Goal: Register for event/course

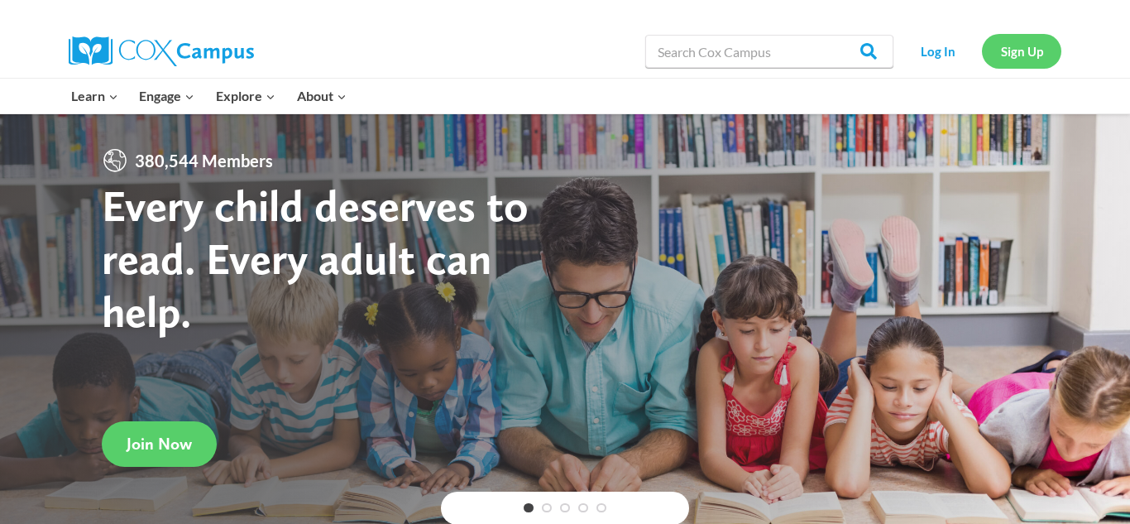
click at [1030, 60] on link "Sign Up" at bounding box center [1021, 51] width 79 height 34
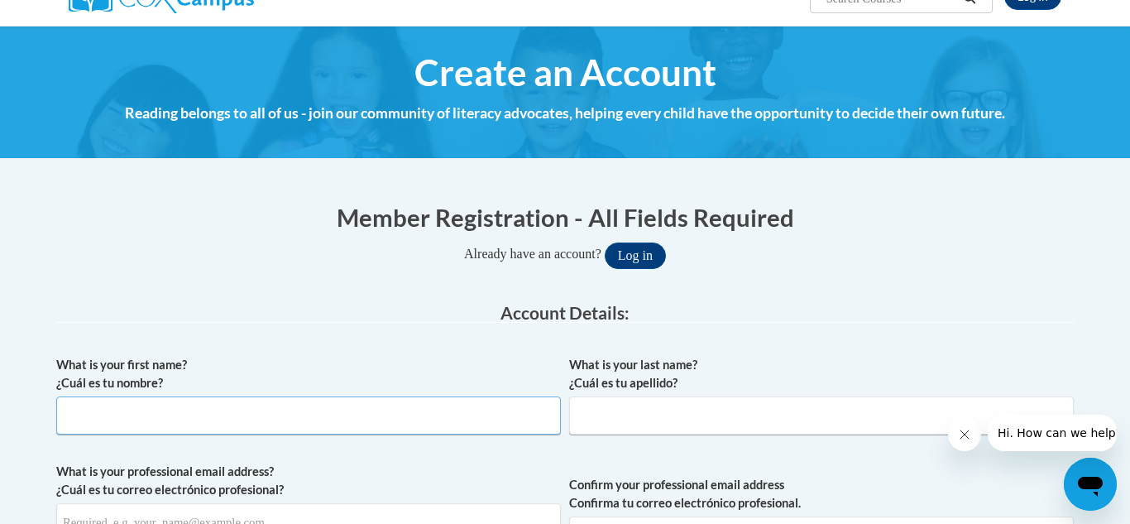
click at [403, 409] on input "What is your first name? ¿Cuál es tu nombre?" at bounding box center [308, 415] width 505 height 38
type input "Raymond"
type input "Haynes"
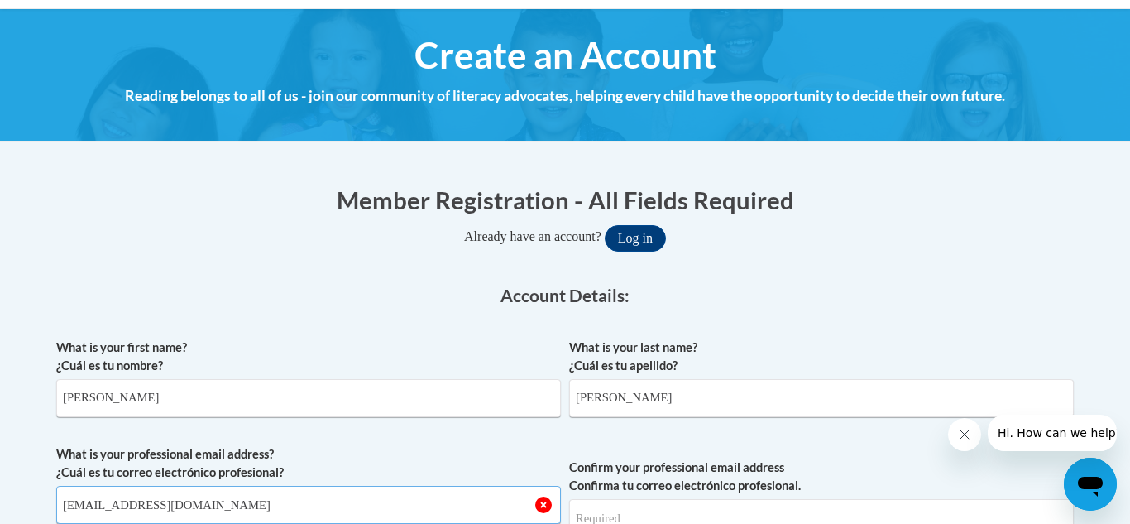
type input "rhaynes1@my.athens.edu"
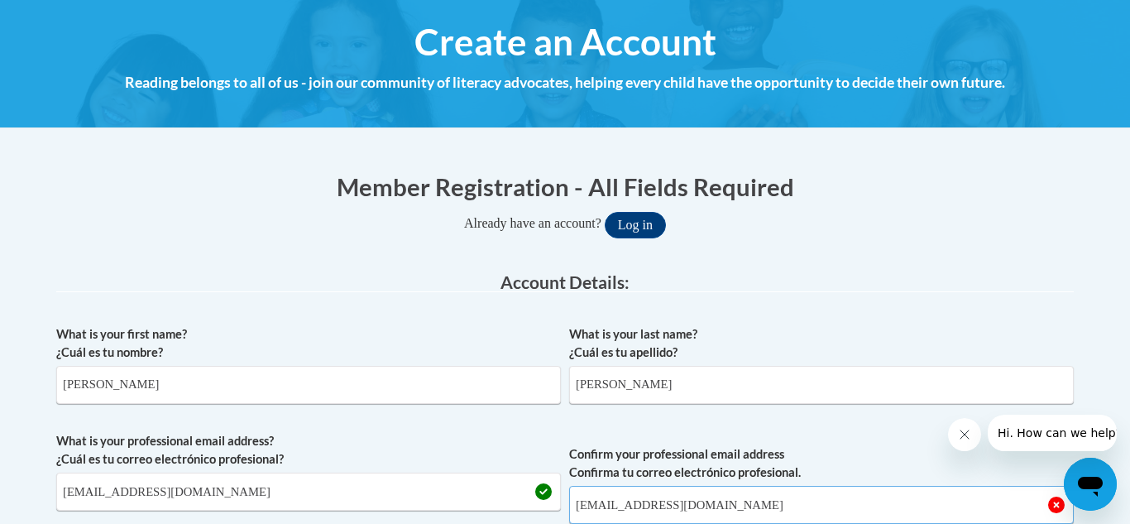
type input "rhaynes1@my.athens.edu"
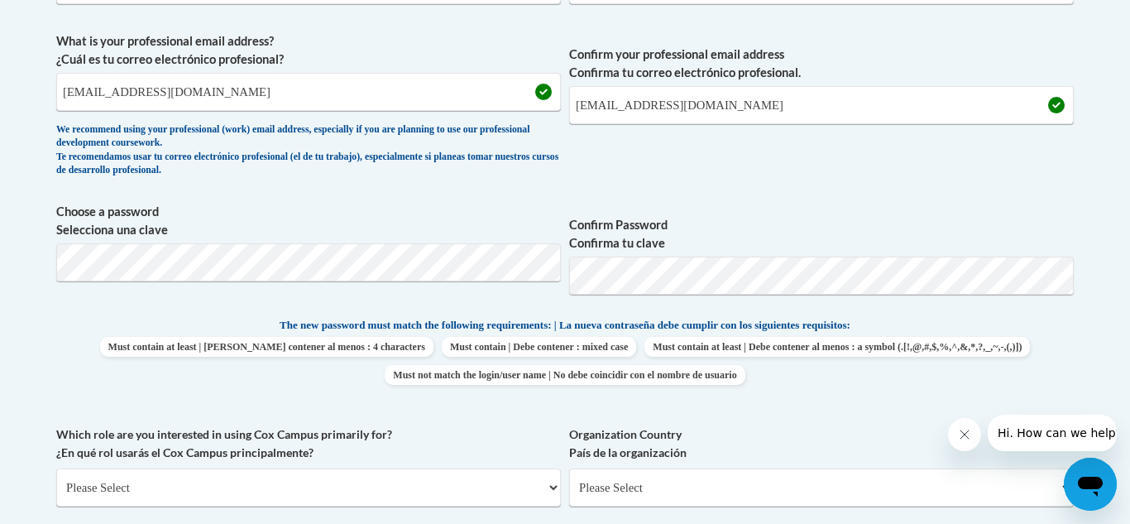
click at [824, 251] on label "Confirm Password Confirma tu clave" at bounding box center [821, 234] width 505 height 36
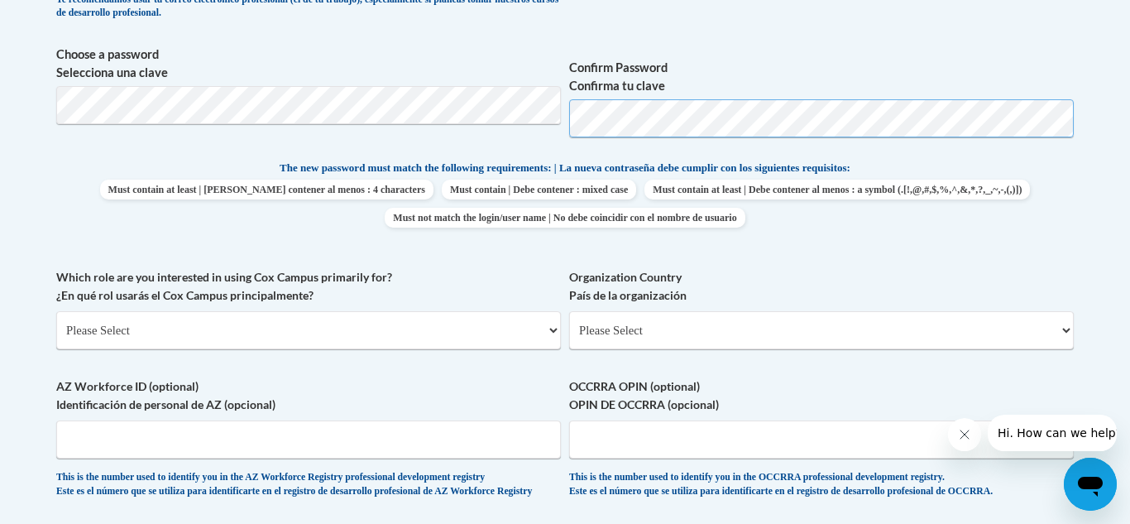
scroll to position [740, 0]
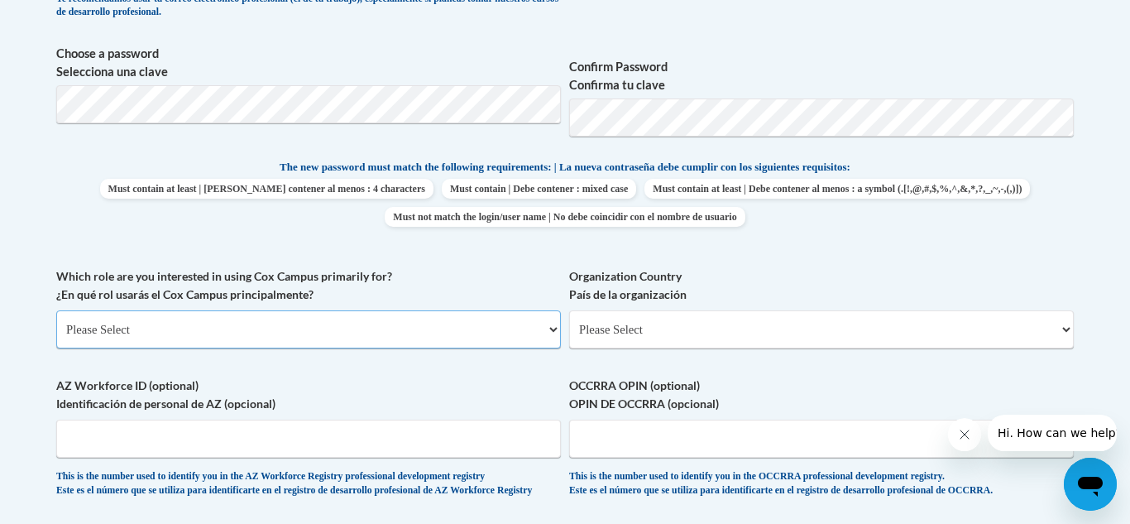
click at [431, 332] on select "Please Select College/University | Colegio/Universidad Community/Nonprofit Part…" at bounding box center [308, 329] width 505 height 38
select select "5a18ea06-2b54-4451-96f2-d152daf9eac5"
click at [56, 310] on select "Please Select College/University | Colegio/Universidad Community/Nonprofit Part…" at bounding box center [308, 329] width 505 height 38
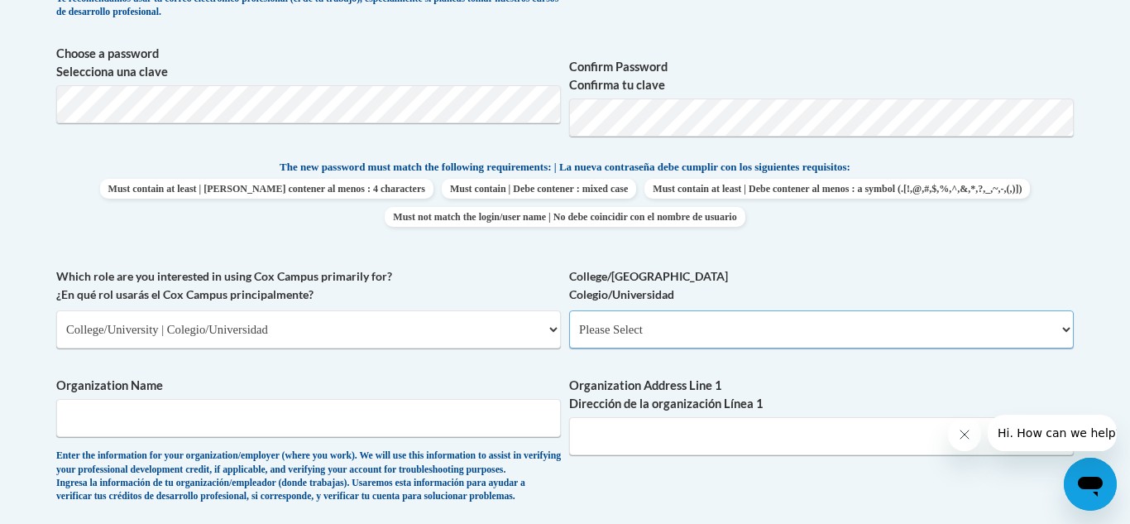
click at [873, 330] on select "Please Select College/University Staff | Empleado universitario College/Univers…" at bounding box center [821, 329] width 505 height 38
select select "99b32b07-cffc-426c-8bf6-0cd77760d84b"
click at [569, 310] on select "Please Select College/University Staff | Empleado universitario College/Univers…" at bounding box center [821, 329] width 505 height 38
click at [400, 430] on input "Organization Name" at bounding box center [308, 418] width 505 height 38
type input "Athens State University"
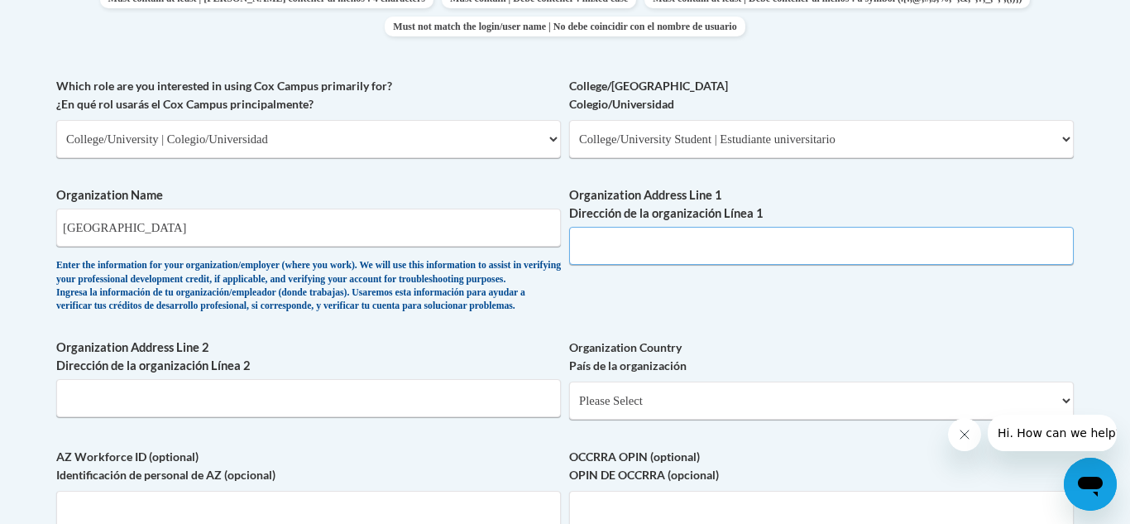
scroll to position [931, 0]
click at [796, 419] on select "Please Select United States | Estados Unidos Outside of the United States | Fue…" at bounding box center [821, 399] width 505 height 38
select select "ad49bcad-a171-4b2e-b99c-48b446064914"
click at [569, 407] on select "Please Select United States | Estados Unidos Outside of the United States | Fue…" at bounding box center [821, 399] width 505 height 38
select select
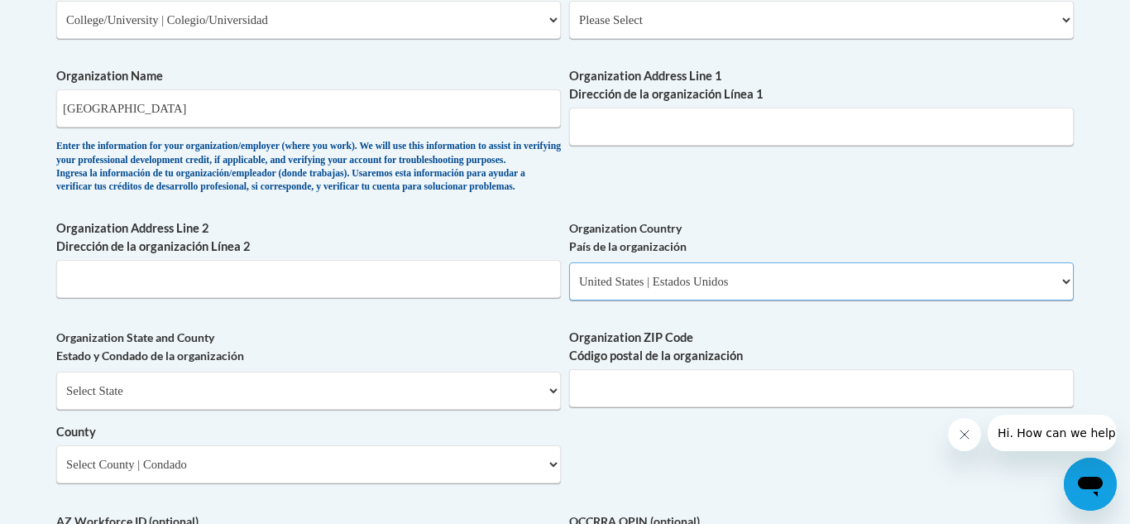
scroll to position [1051, 0]
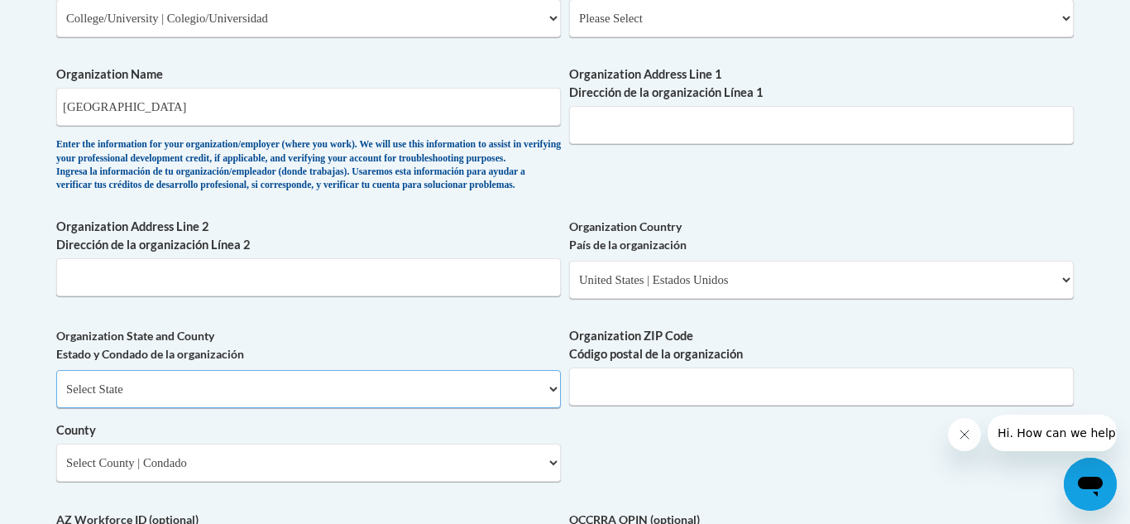
click at [308, 408] on select "Select State Alabama Alaska Arizona Arkansas California Colorado Connecticut De…" at bounding box center [308, 389] width 505 height 38
select select "Alabama"
click at [56, 397] on select "Select State Alabama Alaska Arizona Arkansas California Colorado Connecticut De…" at bounding box center [308, 389] width 505 height 38
click at [687, 405] on input "Organization ZIP Code Código postal de la organización" at bounding box center [821, 386] width 505 height 38
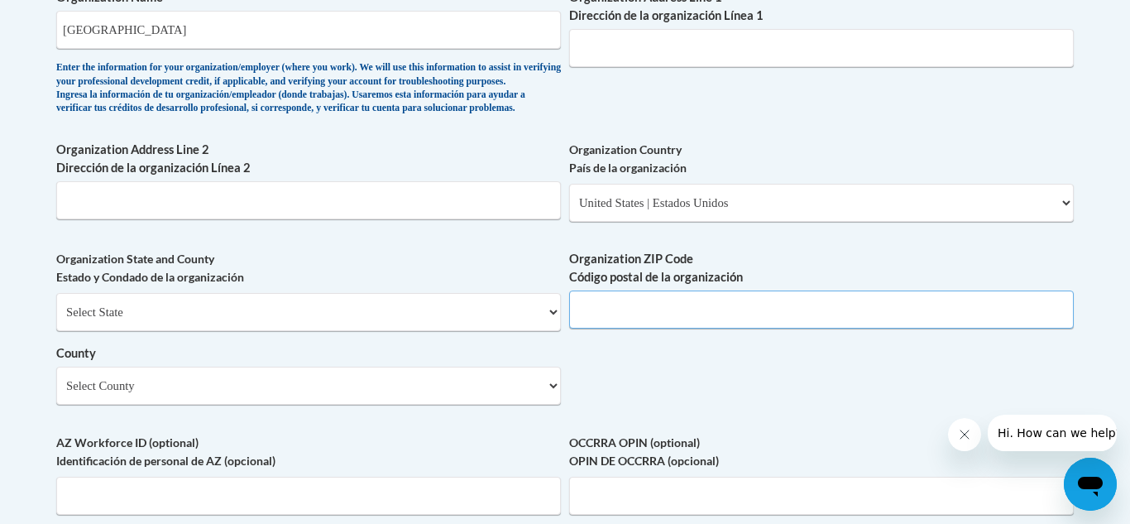
scroll to position [1138, 0]
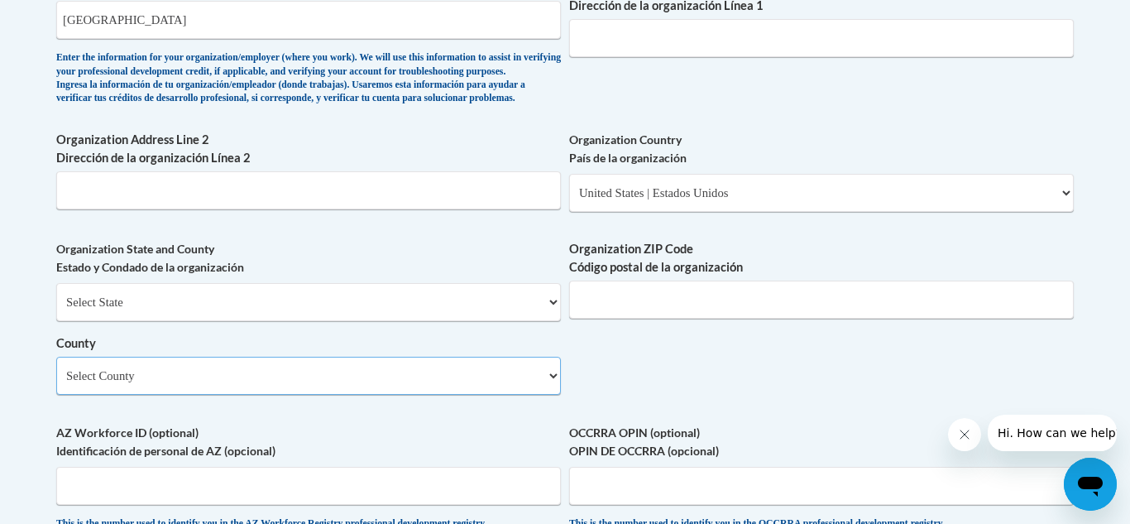
click at [417, 395] on select "Select County Autauga Baldwin Barbour Bibb Blount Bullock Butler Calhoun Chambe…" at bounding box center [308, 376] width 505 height 38
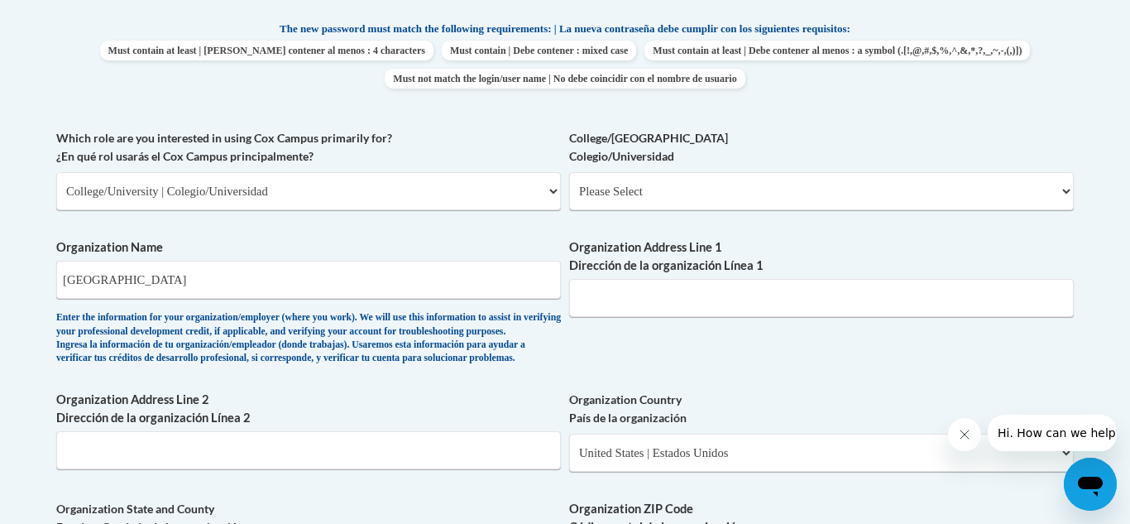
scroll to position [873, 0]
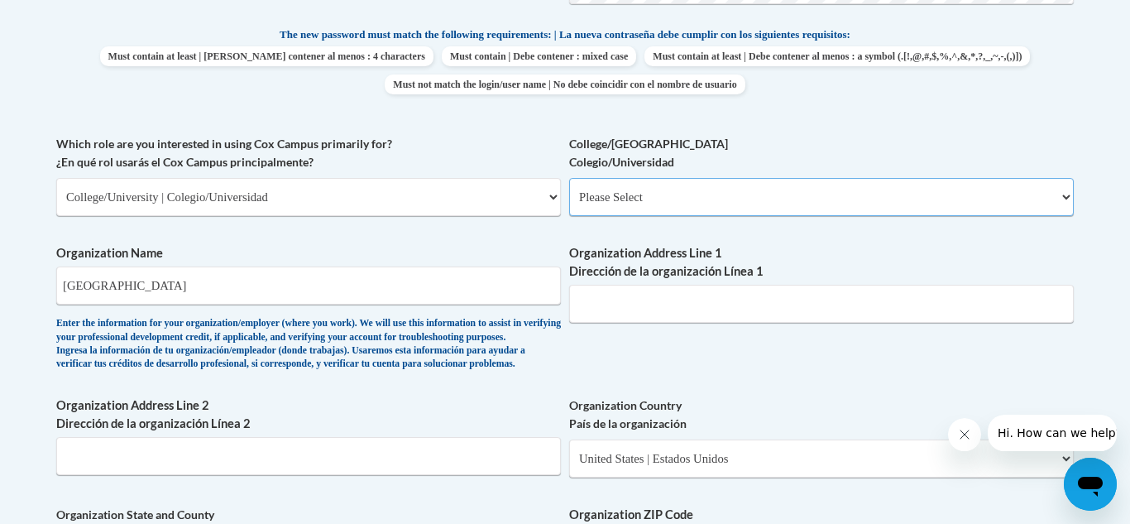
click at [716, 194] on select "Please Select College/University Staff | Empleado universitario College/Univers…" at bounding box center [821, 197] width 505 height 38
select select "99b32b07-cffc-426c-8bf6-0cd77760d84b"
click at [569, 178] on select "Please Select College/University Staff | Empleado universitario College/Univers…" at bounding box center [821, 197] width 505 height 38
select select "null"
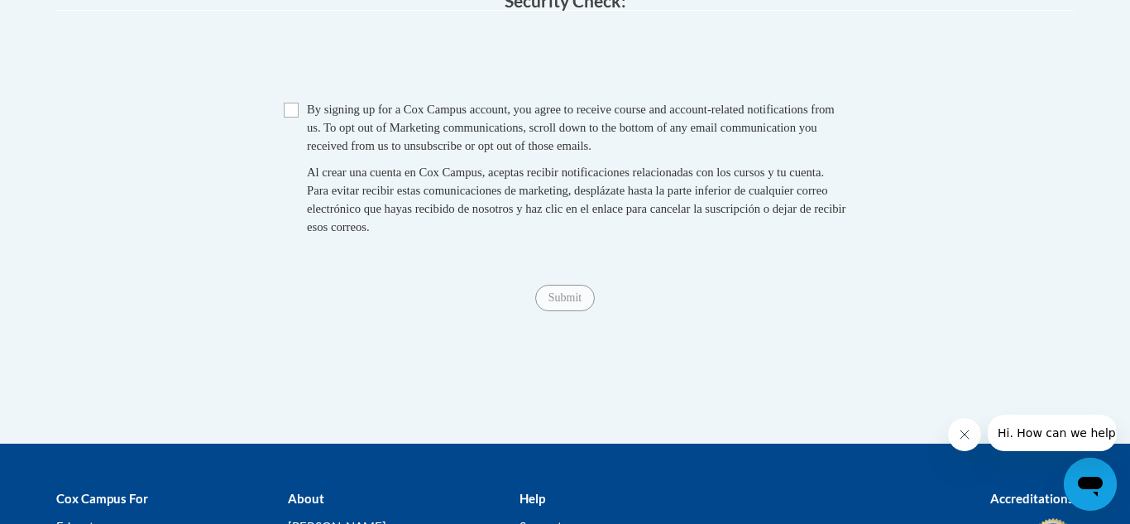
scroll to position [1724, 0]
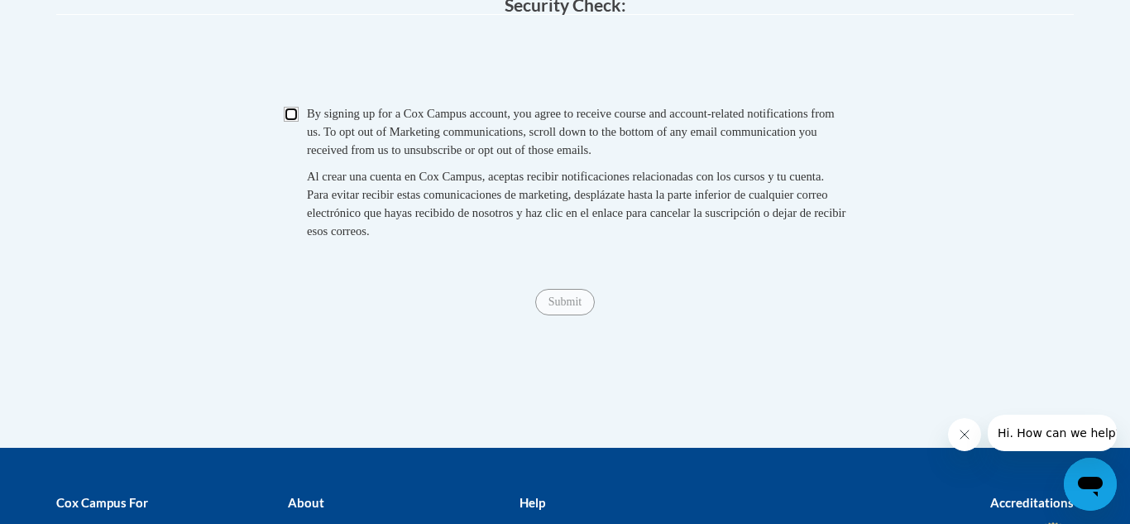
click at [289, 122] on input "Checkbox" at bounding box center [291, 114] width 15 height 15
checkbox input "true"
click at [569, 315] on input "Submit" at bounding box center [565, 302] width 60 height 26
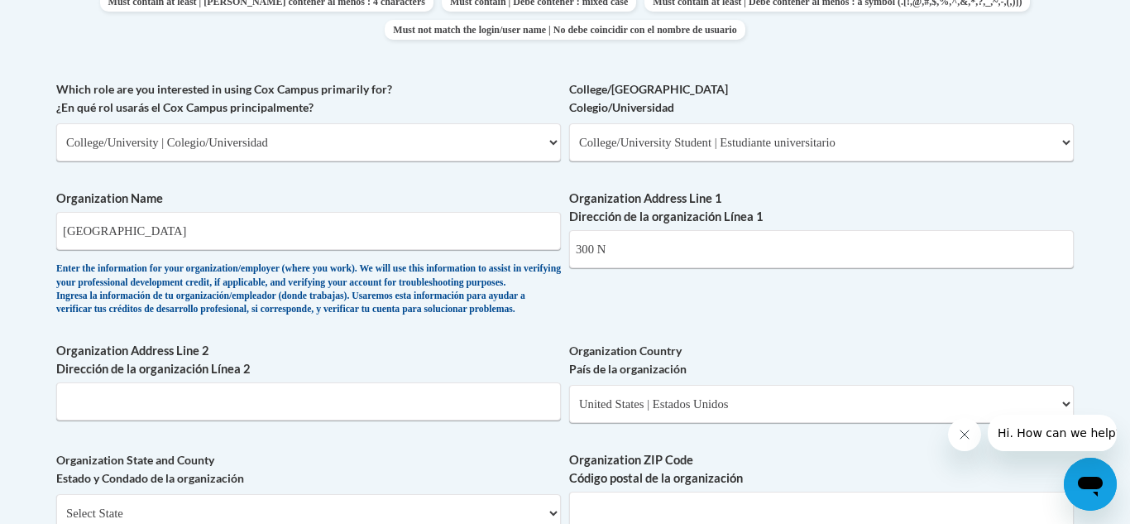
scroll to position [920, 0]
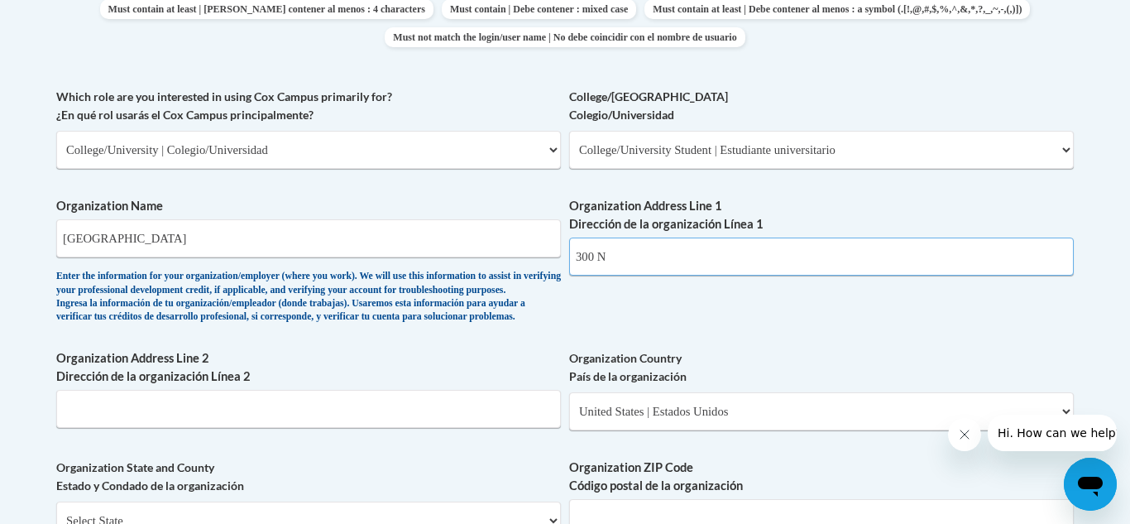
click at [854, 250] on input "300 N" at bounding box center [821, 256] width 505 height 38
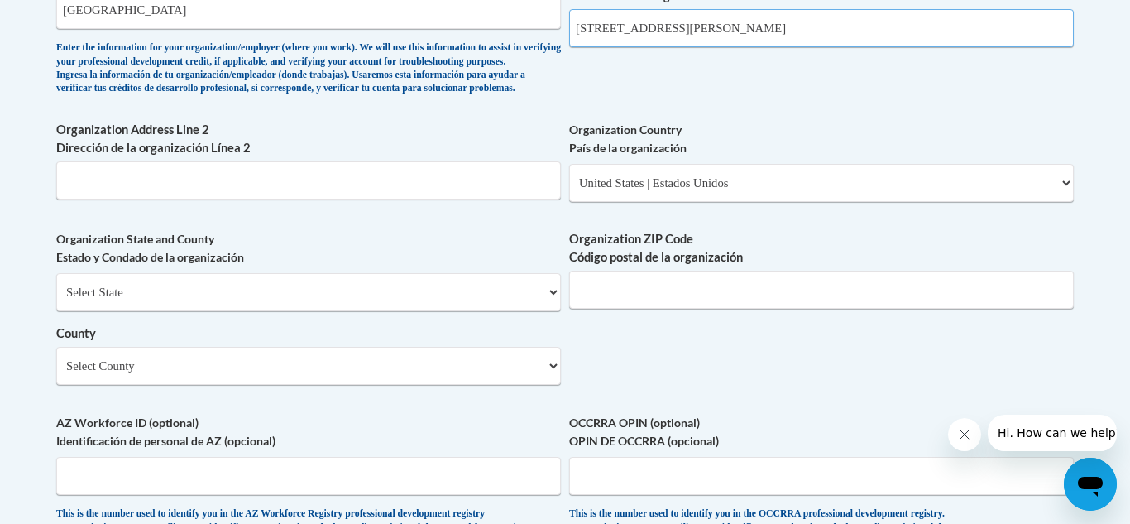
scroll to position [1151, 0]
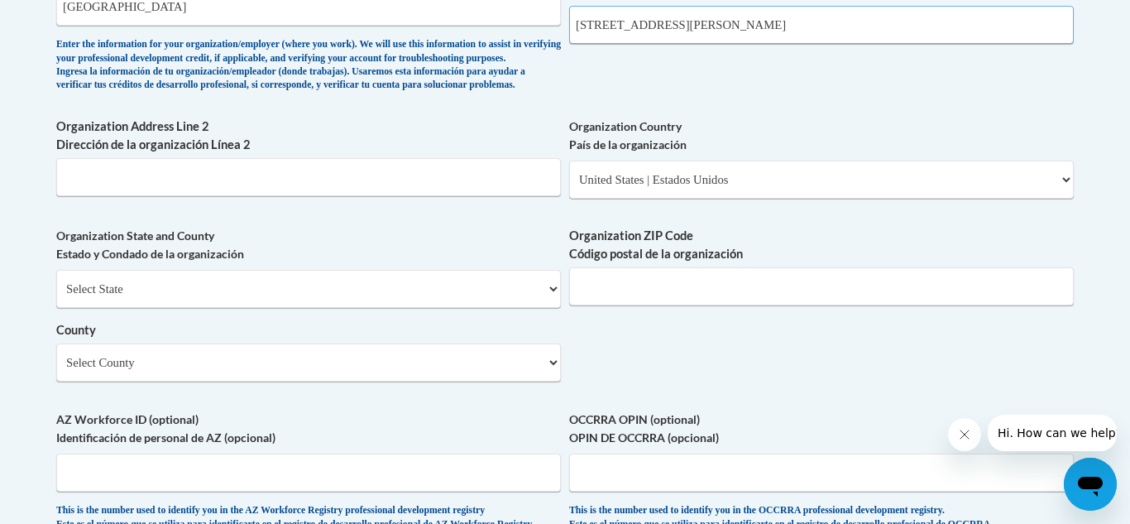
type input "300 N Beaty St."
click at [418, 308] on select "Select State Alabama Alaska Arizona Arkansas California Colorado Connecticut De…" at bounding box center [308, 289] width 505 height 38
select select "Alabama"
click at [56, 297] on select "Select State Alabama Alaska Arizona Arkansas California Colorado Connecticut De…" at bounding box center [308, 289] width 505 height 38
click at [722, 305] on input "Organization ZIP Code Código postal de la organización" at bounding box center [821, 286] width 505 height 38
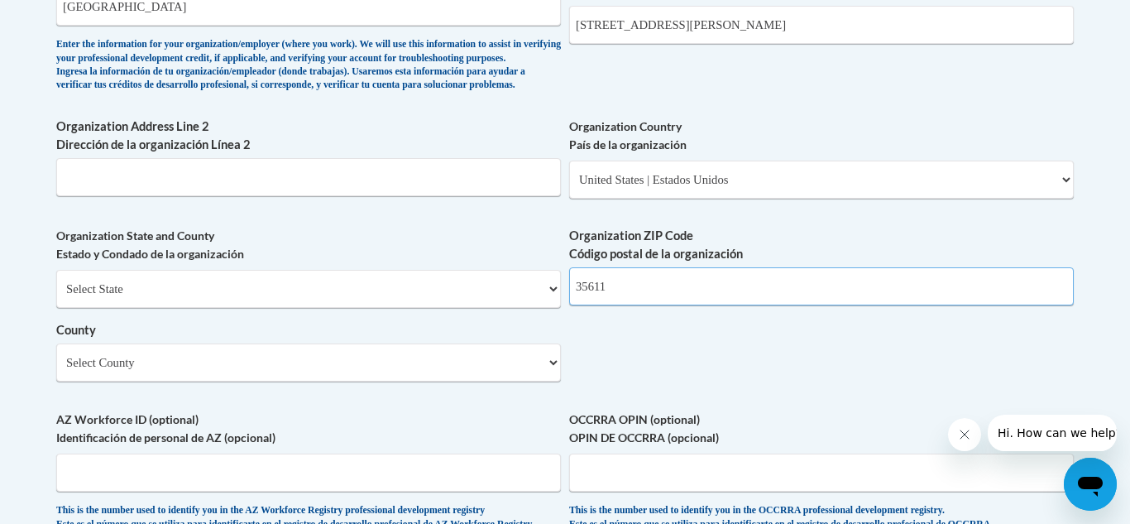
type input "35611"
click at [452, 381] on select "Select County Autauga Baldwin Barbour Bibb Blount Bullock Butler Calhoun Chambe…" at bounding box center [308, 362] width 505 height 38
select select "Limestone"
click at [56, 371] on select "Select County Autauga Baldwin Barbour Bibb Blount Bullock Butler Calhoun Chambe…" at bounding box center [308, 362] width 505 height 38
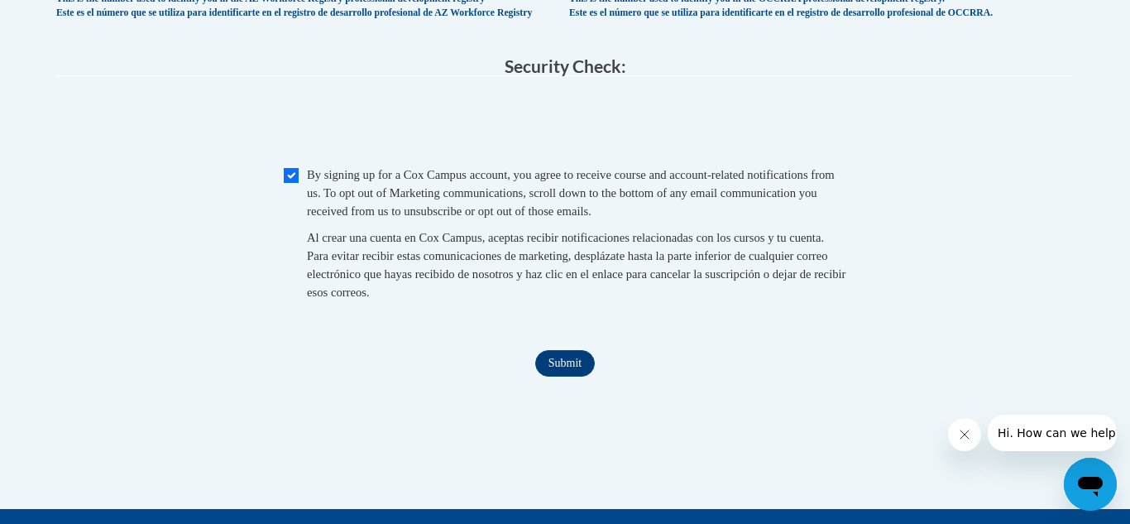
scroll to position [1663, 0]
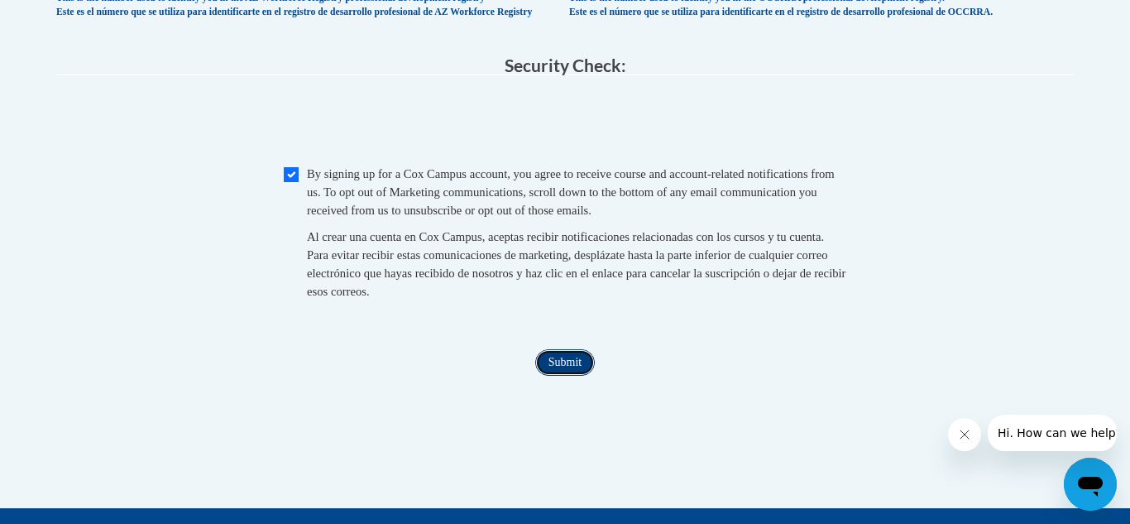
click at [549, 376] on input "Submit" at bounding box center [565, 362] width 60 height 26
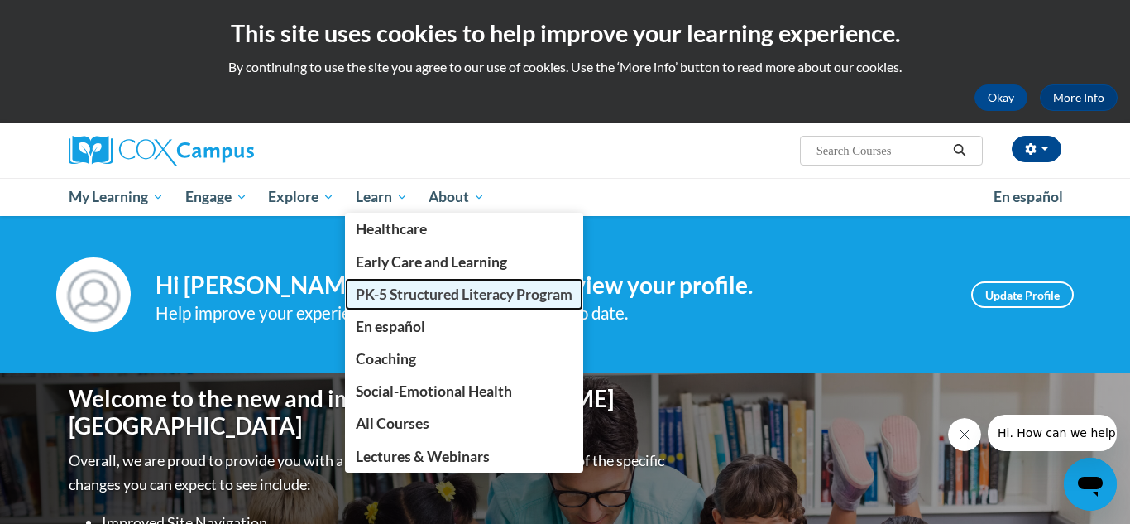
click at [456, 299] on span "PK-5 Structured Literacy Program" at bounding box center [464, 293] width 217 height 17
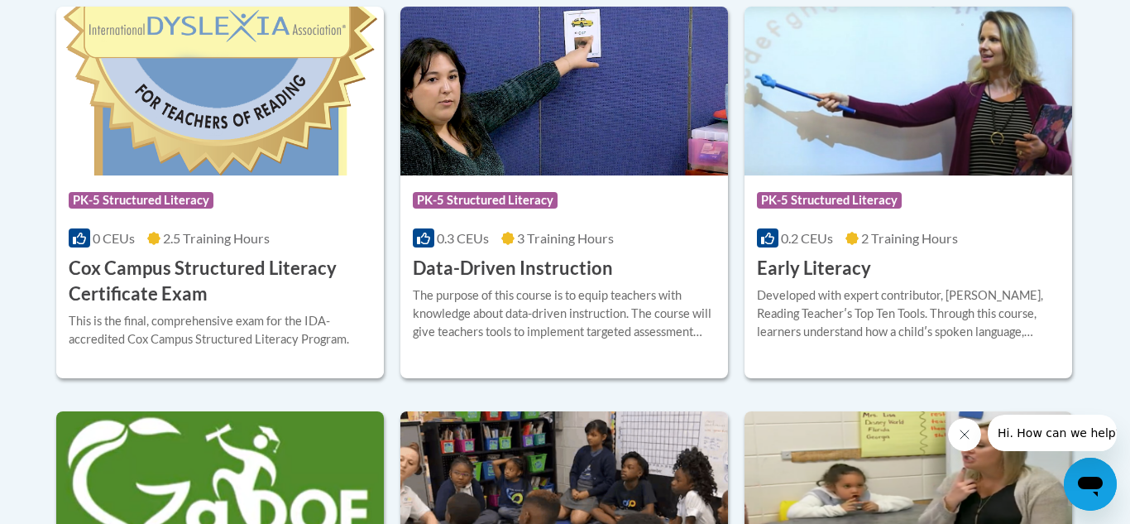
scroll to position [754, 0]
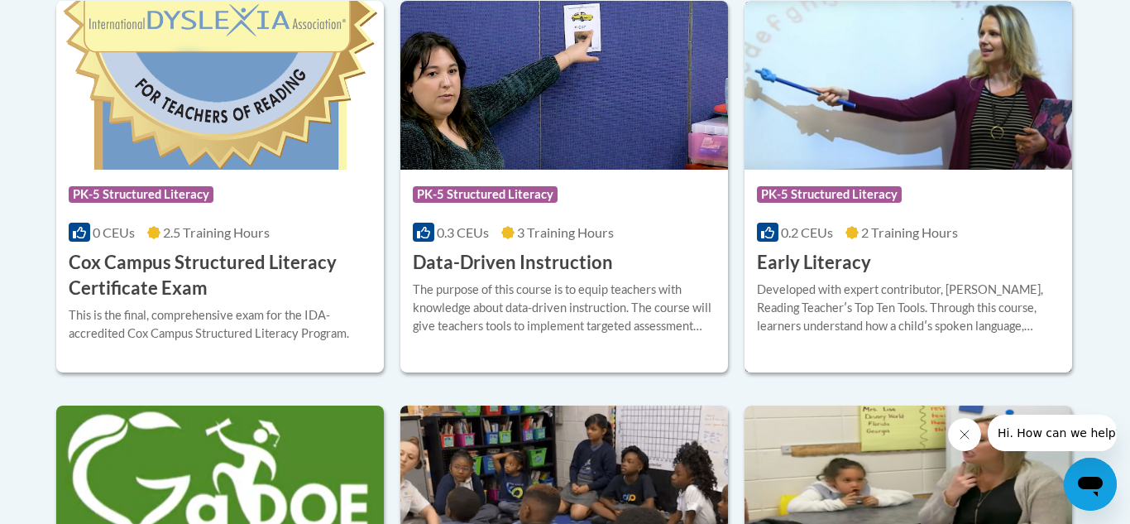
click at [960, 122] on img at bounding box center [908, 85] width 328 height 169
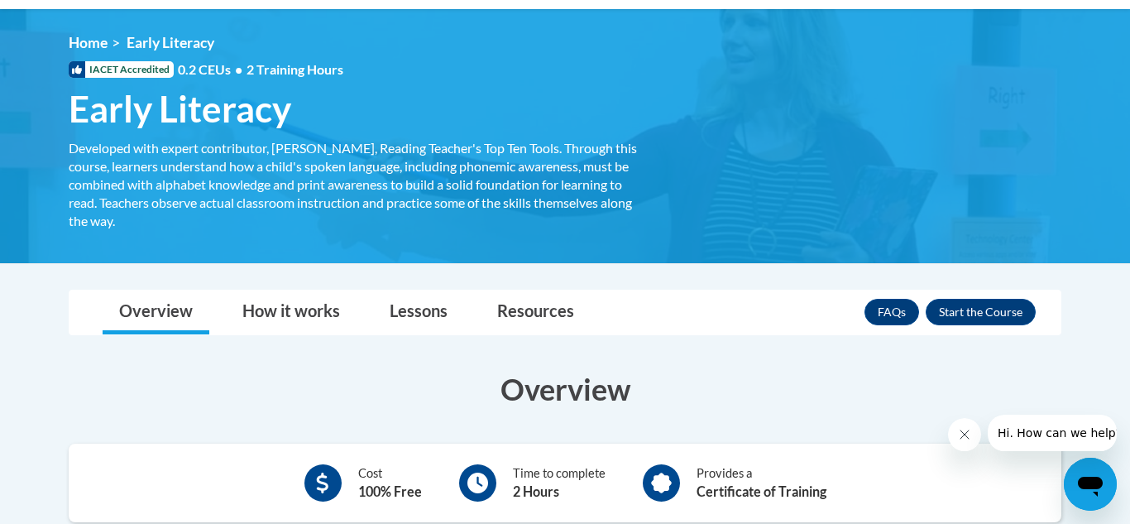
scroll to position [218, 0]
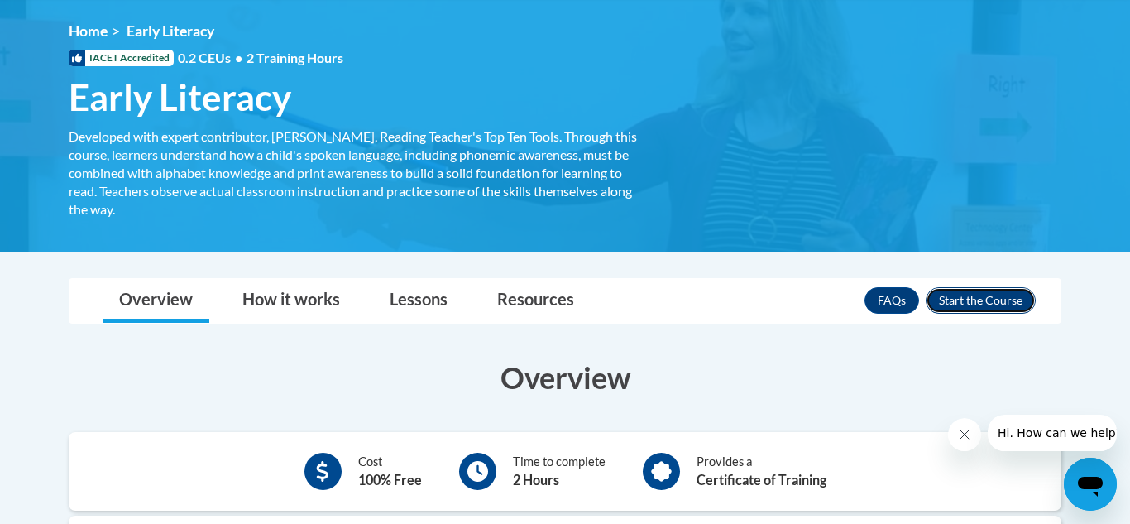
click at [976, 291] on button "Enroll" at bounding box center [981, 300] width 110 height 26
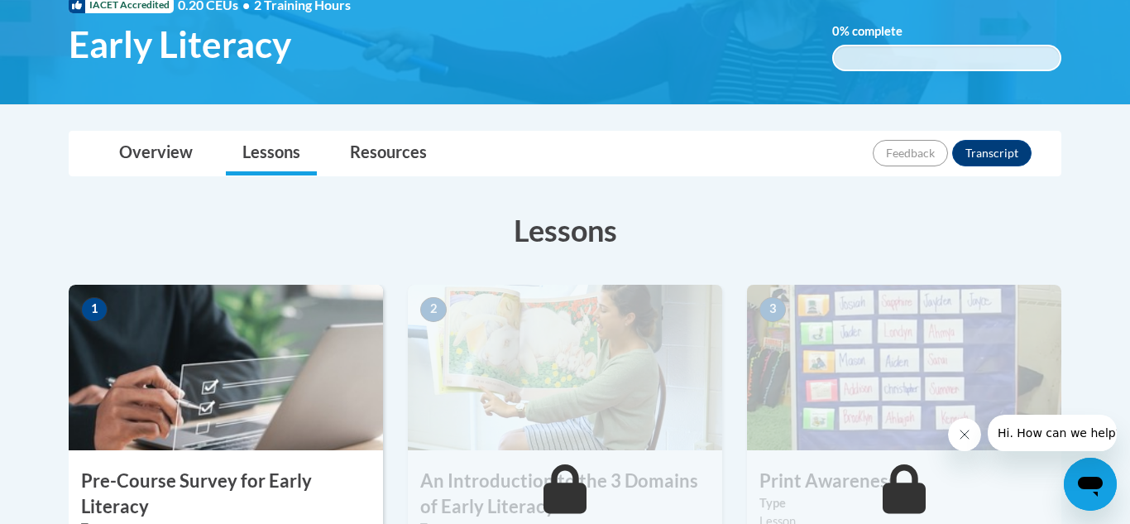
scroll to position [270, 0]
